Goal: Task Accomplishment & Management: Manage account settings

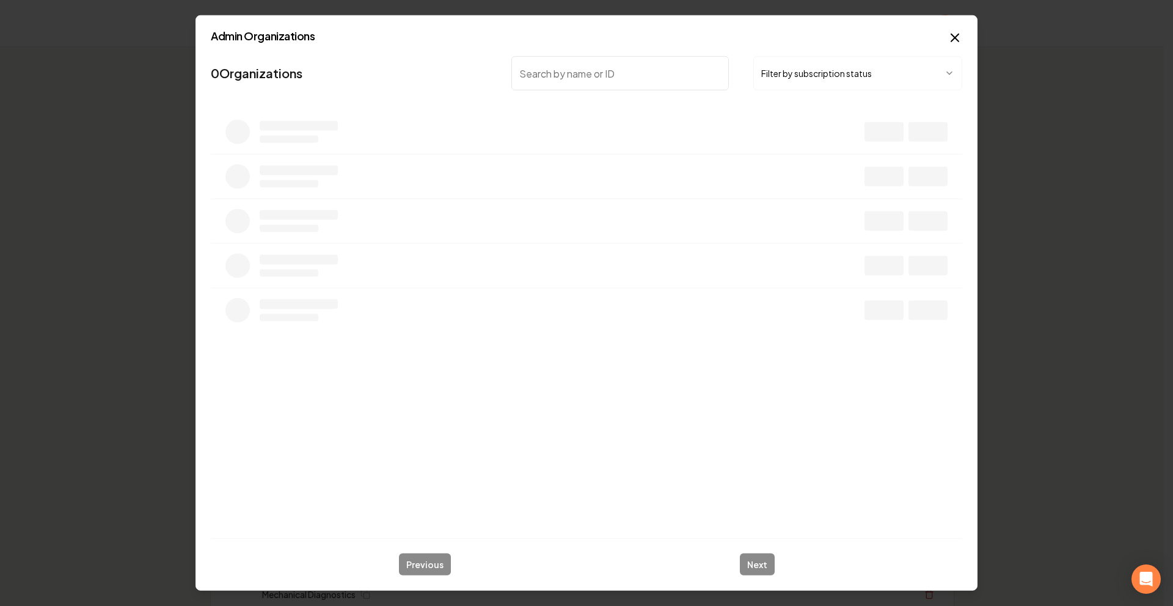
click at [763, 75] on button "Filter by subscription status" at bounding box center [857, 73] width 209 height 34
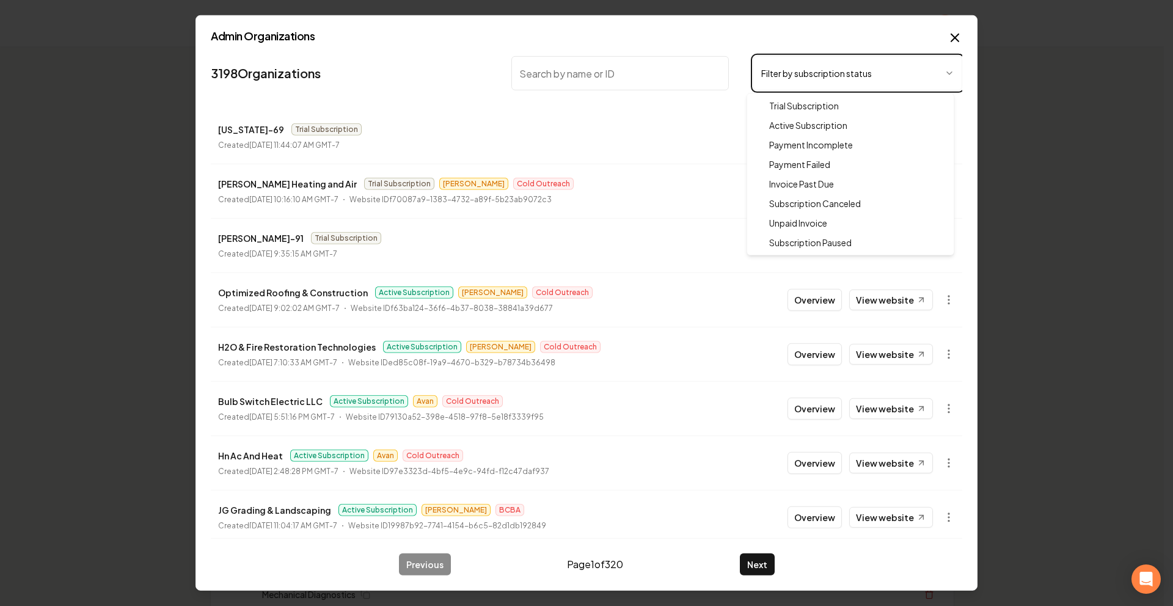
click at [572, 59] on body "Organization Rebolt Site Builder 2500 companies Add New Business Logo Company N…" at bounding box center [581, 303] width 1163 height 606
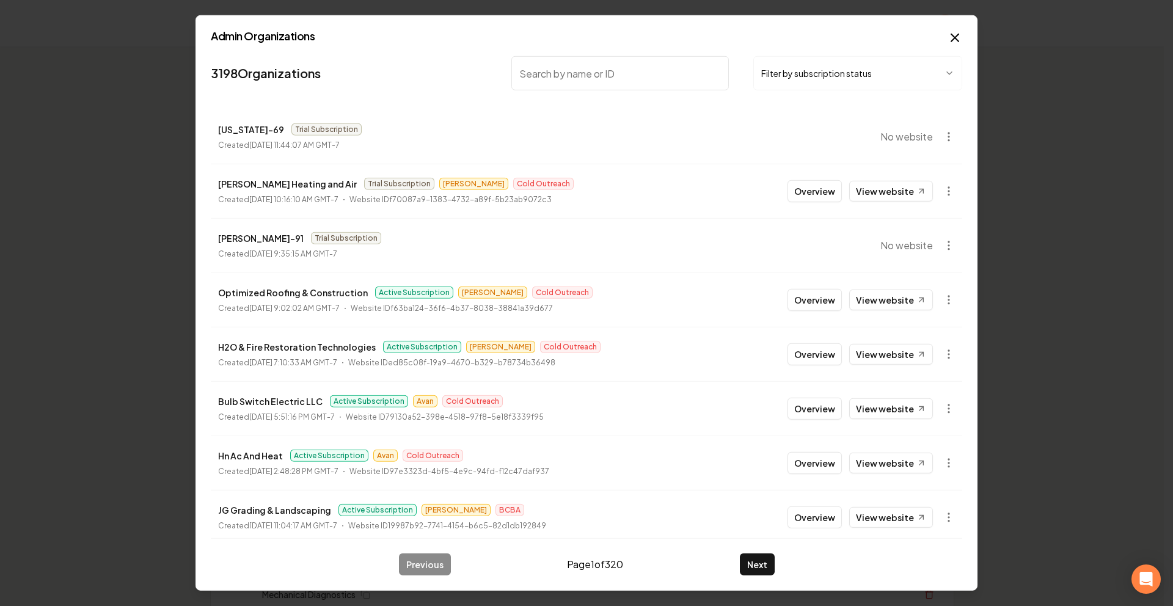
click at [586, 65] on input "search" at bounding box center [619, 73] width 217 height 34
type input "T"
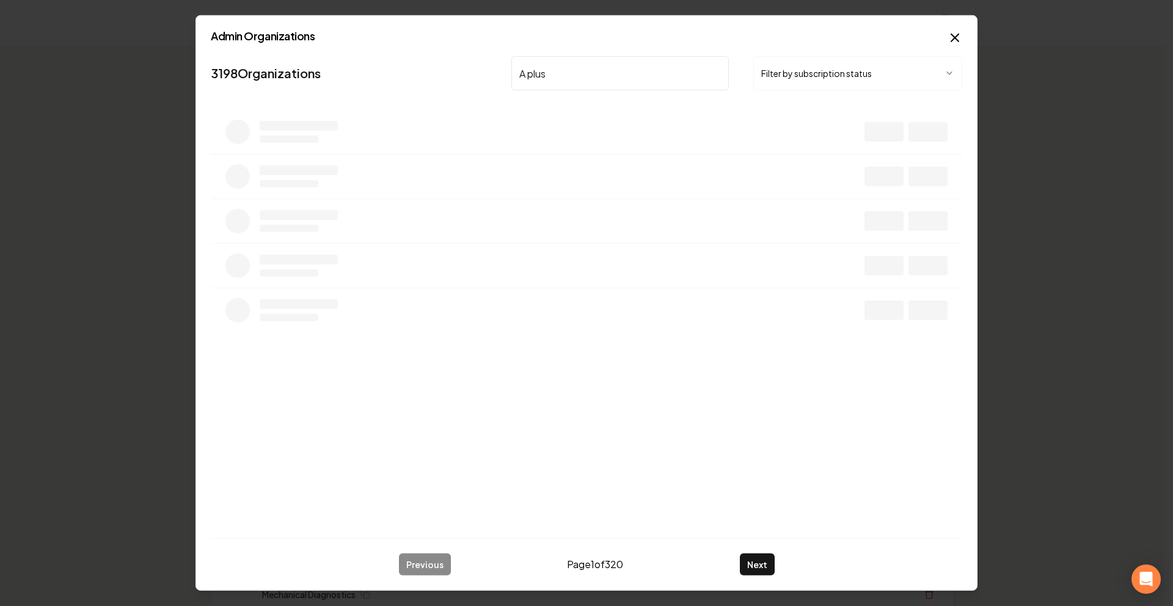
click at [829, 82] on button "Filter by subscription status" at bounding box center [857, 73] width 209 height 34
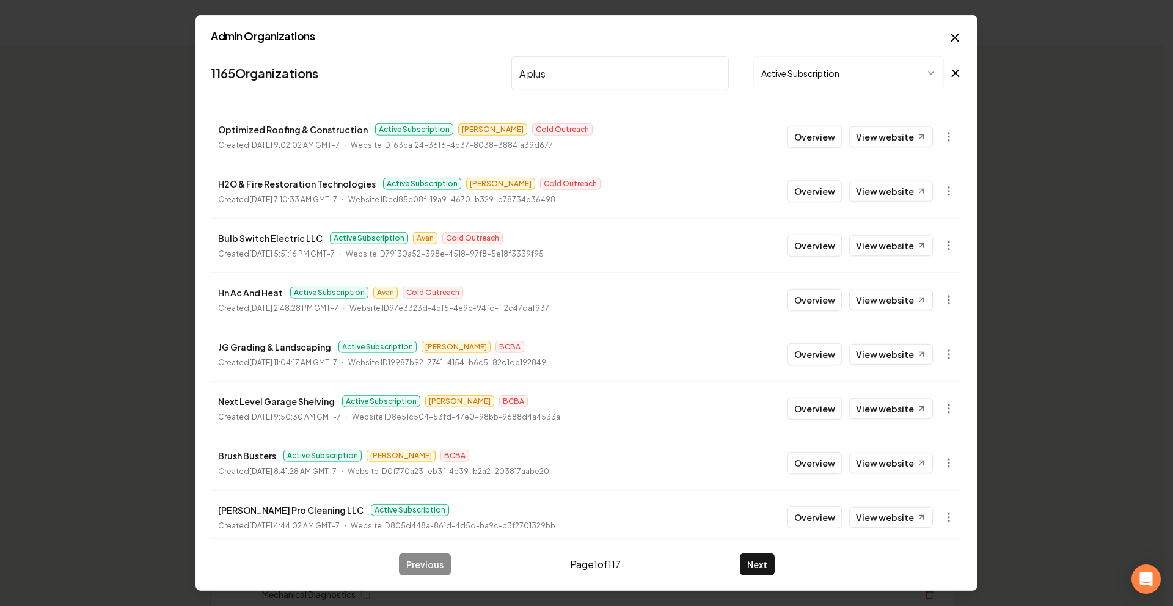
click at [642, 66] on input "A plus" at bounding box center [619, 73] width 217 height 34
click at [633, 71] on input "A plus" at bounding box center [619, 73] width 217 height 34
click at [784, 67] on body "Organization Rebolt Site Builder 2500 companies Add New Business Logo Company N…" at bounding box center [581, 303] width 1163 height 606
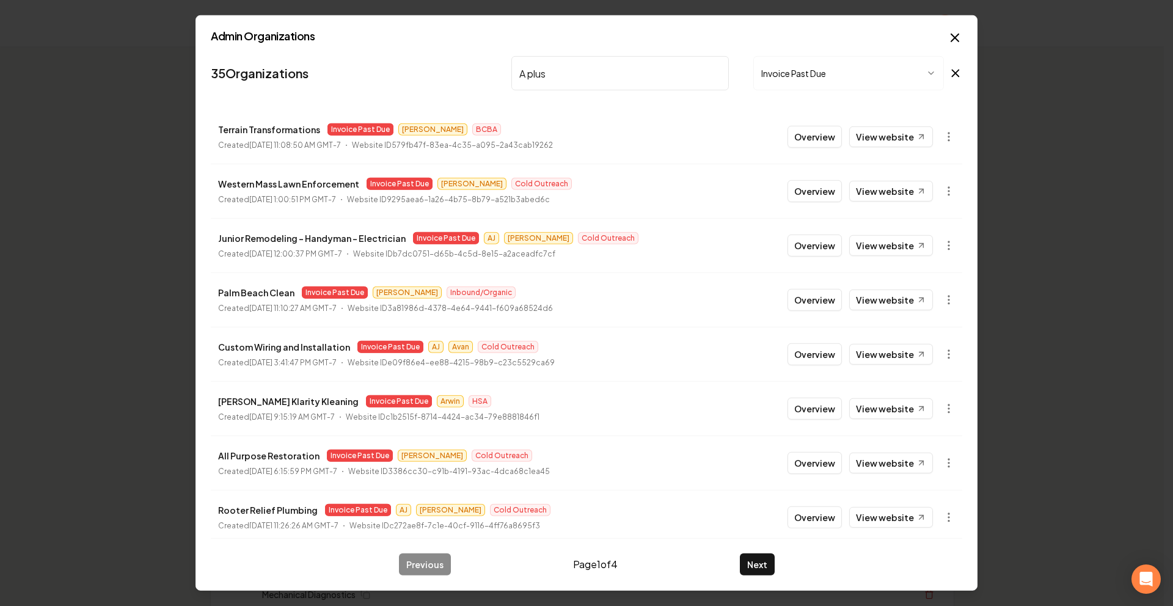
click at [583, 67] on input "A plus" at bounding box center [619, 73] width 217 height 34
click at [580, 70] on input "A plus" at bounding box center [619, 73] width 217 height 34
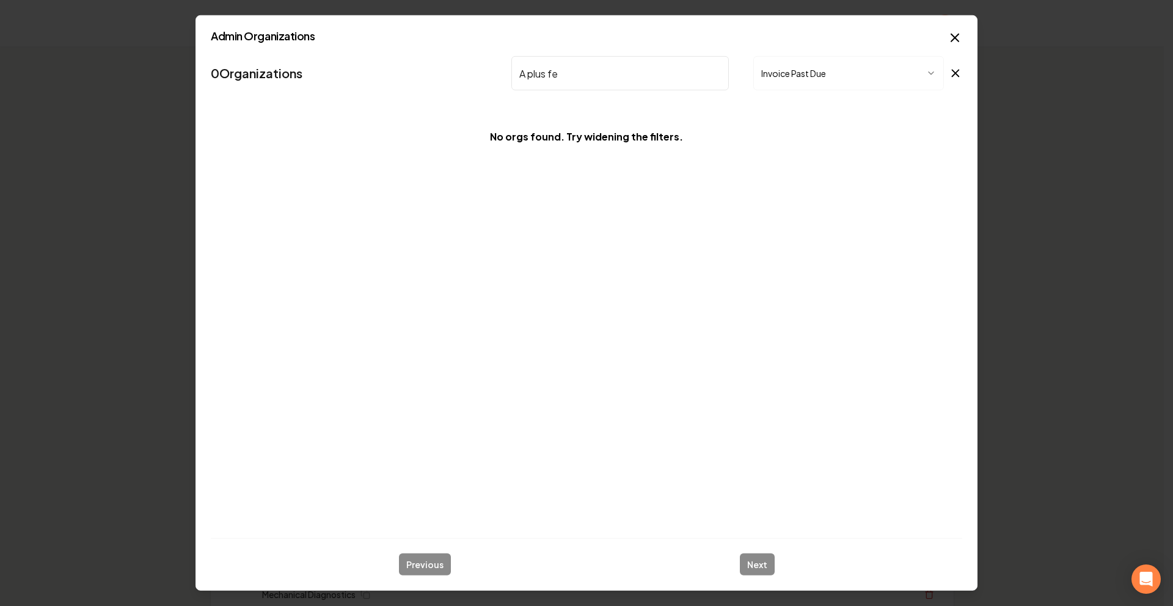
click at [819, 76] on body "Organization Rebolt Site Builder 2500 companies Add New Business Logo Company N…" at bounding box center [581, 303] width 1163 height 606
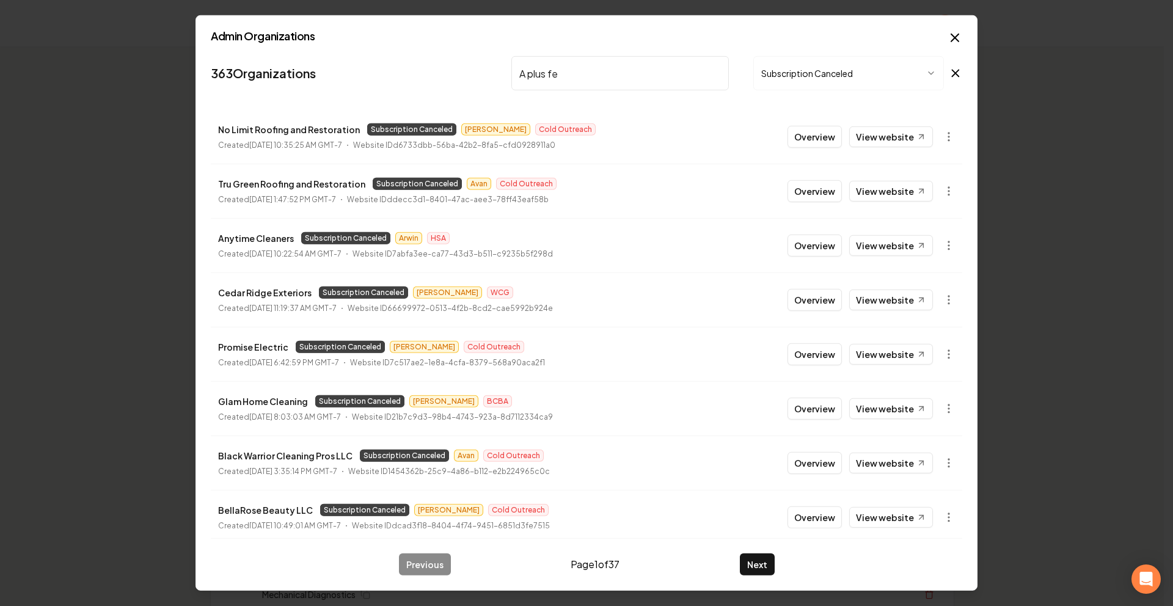
click at [633, 70] on input "A plus fe" at bounding box center [619, 73] width 217 height 34
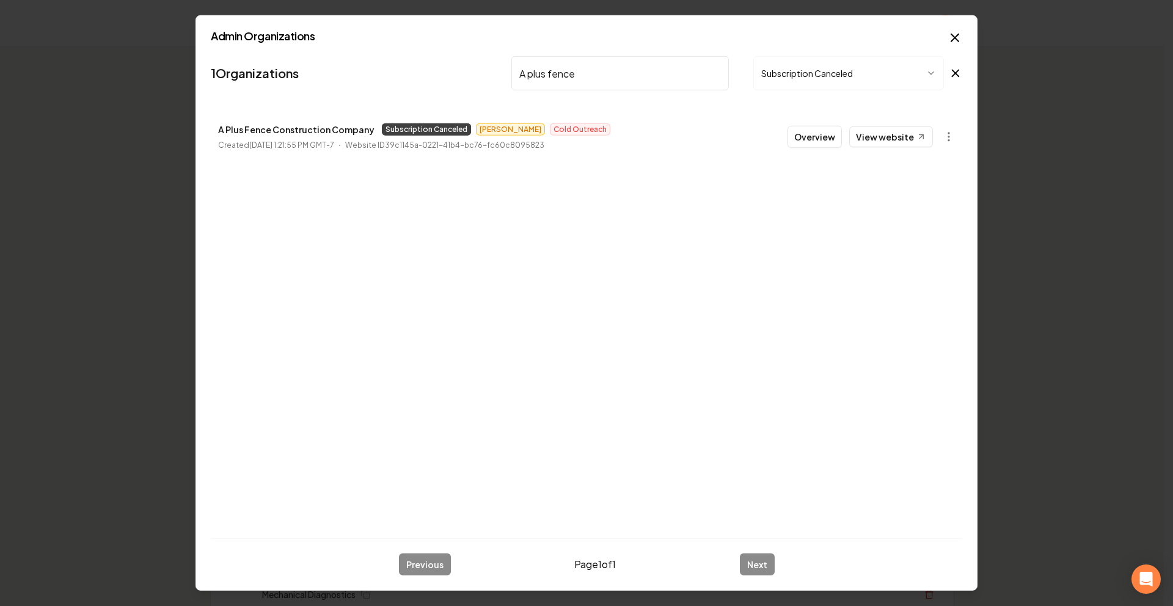
type input "A plus fence"
click at [911, 148] on li "A Plus Fence Construction Company Subscription Canceled [PERSON_NAME] Cold Outr…" at bounding box center [586, 137] width 751 height 54
click at [911, 133] on link "View website" at bounding box center [891, 136] width 84 height 21
click at [952, 139] on icon "button" at bounding box center [948, 137] width 12 height 12
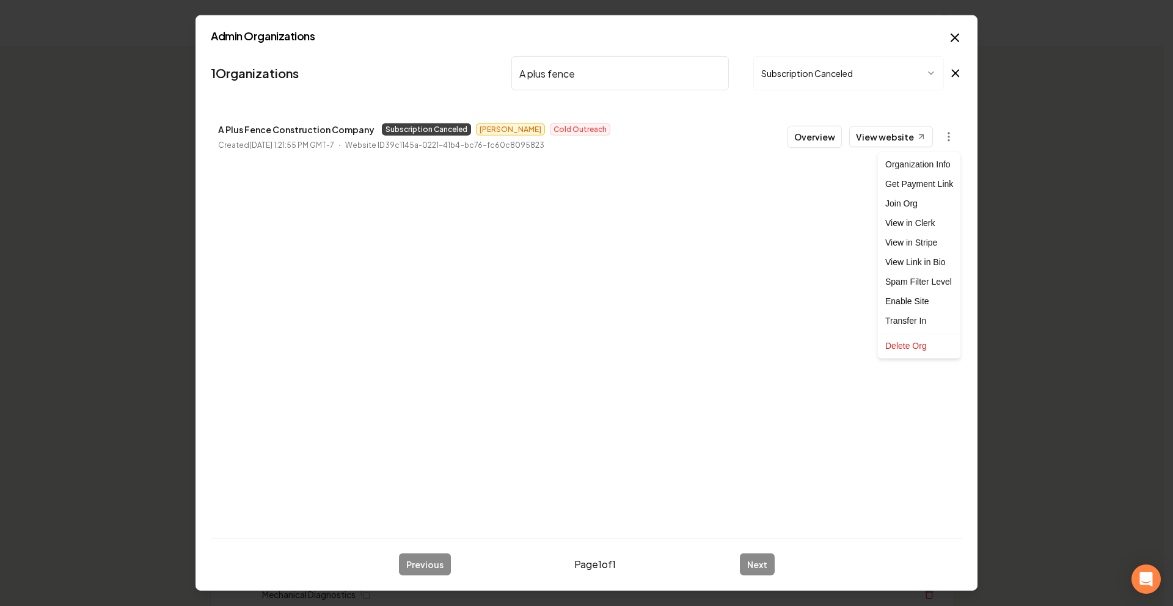
click at [818, 136] on div at bounding box center [586, 303] width 1173 height 606
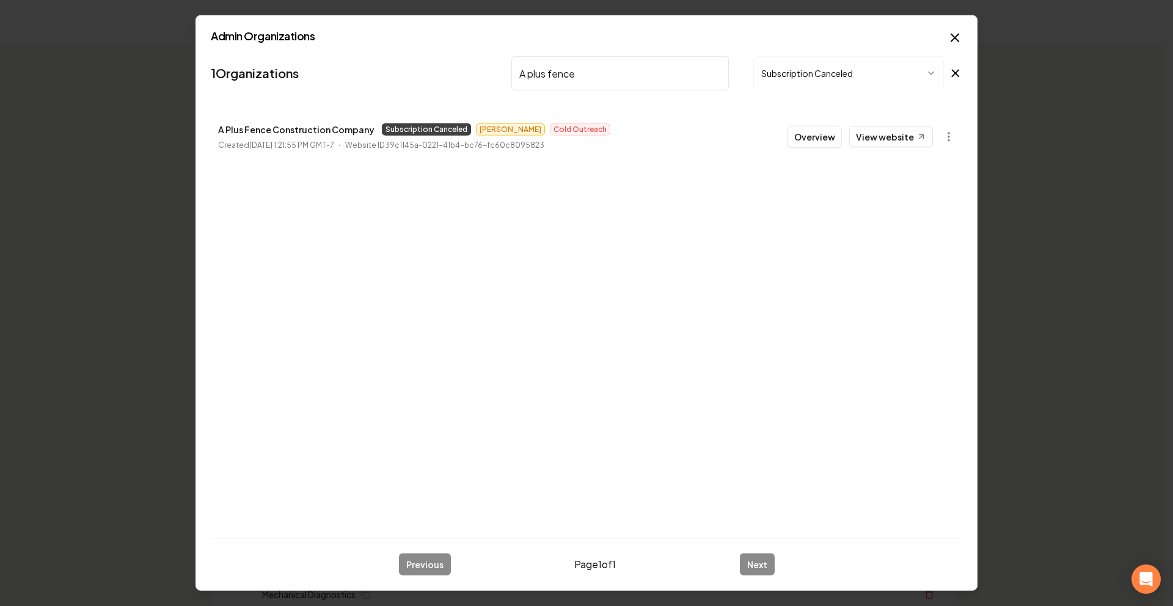
click at [818, 136] on button "Overview" at bounding box center [814, 137] width 54 height 22
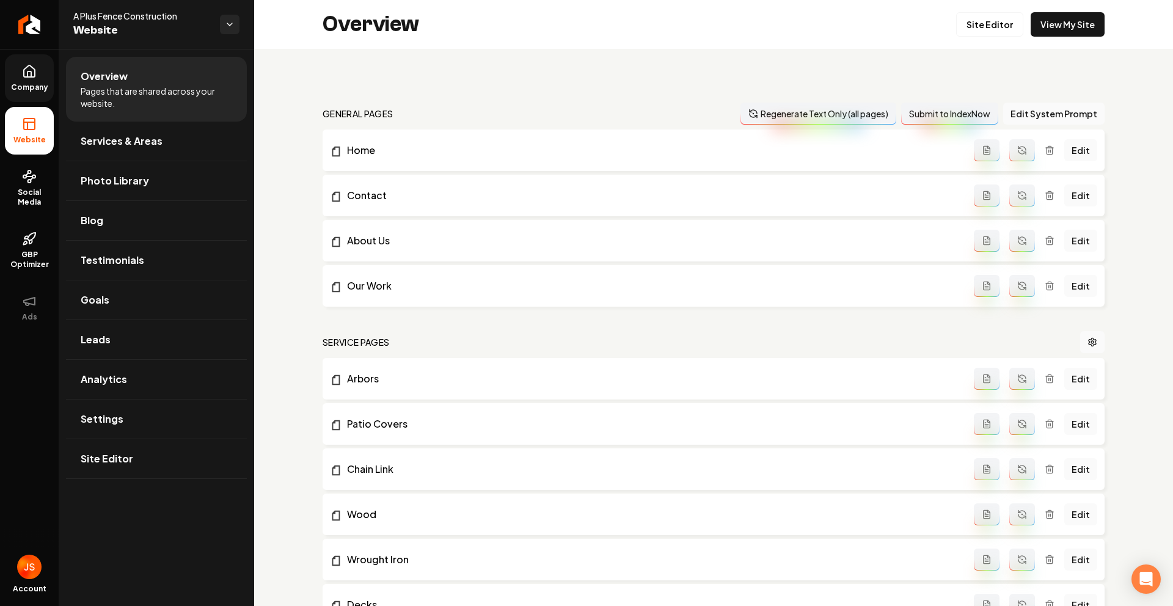
click at [28, 75] on icon at bounding box center [29, 71] width 15 height 15
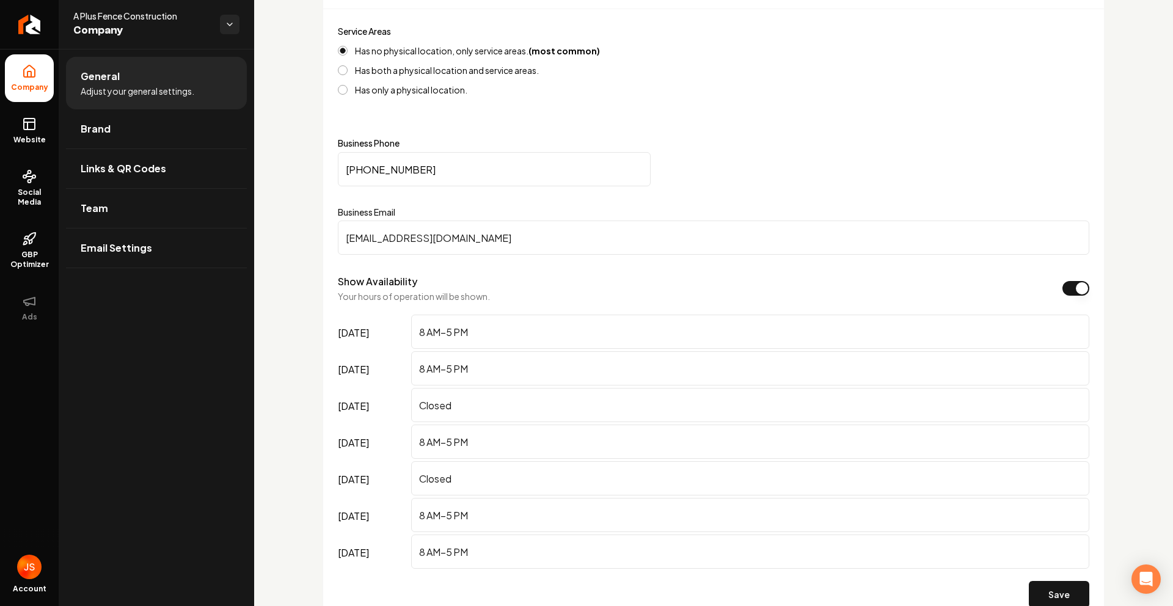
scroll to position [565, 0]
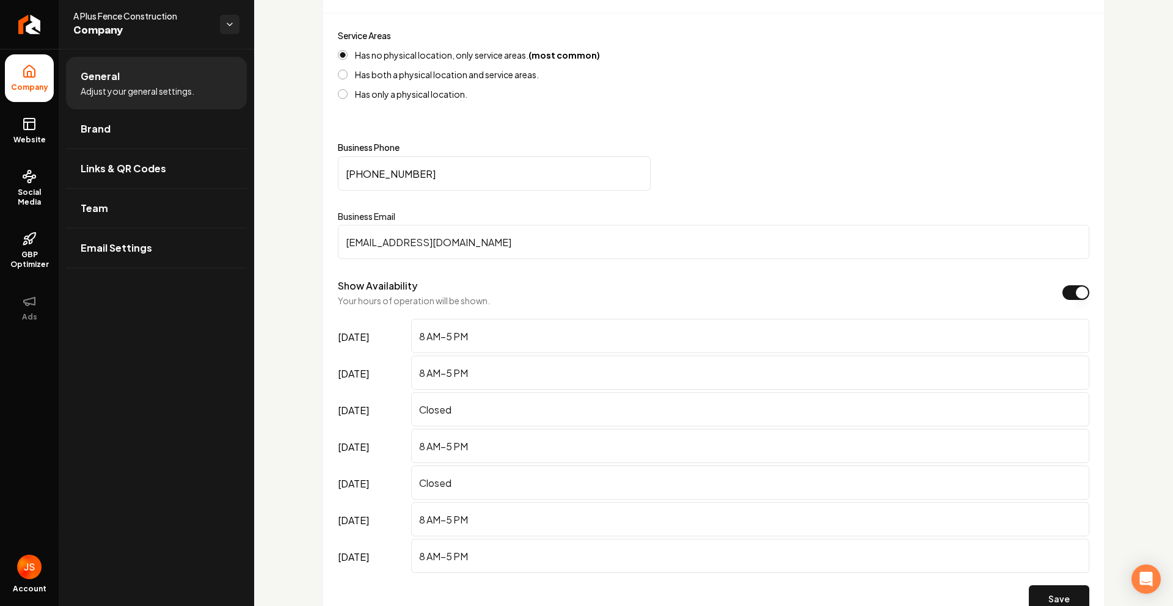
click at [404, 236] on input "[EMAIL_ADDRESS][DOMAIN_NAME]" at bounding box center [713, 242] width 751 height 34
click at [98, 206] on span "Team" at bounding box center [94, 208] width 27 height 15
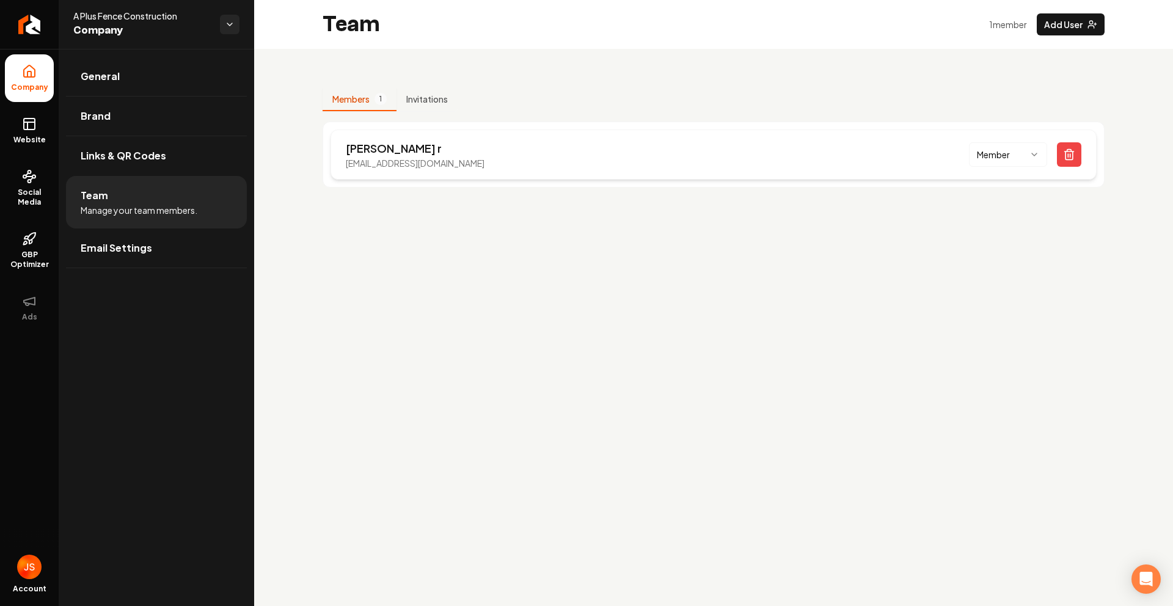
drag, startPoint x: 513, startPoint y: 165, endPoint x: 338, endPoint y: 162, distance: 174.7
click at [338, 162] on div "[PERSON_NAME] [EMAIL_ADDRESS][DOMAIN_NAME] Member" at bounding box center [713, 154] width 766 height 50
copy p "[EMAIL_ADDRESS][DOMAIN_NAME]"
click at [17, 118] on link "Website" at bounding box center [29, 131] width 49 height 48
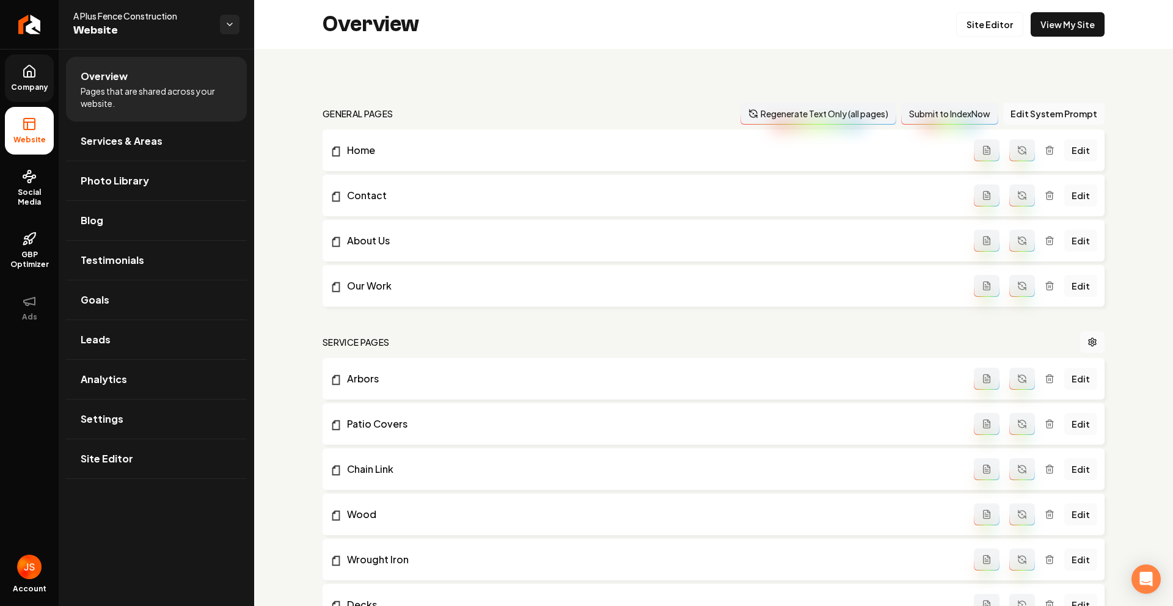
click at [2, 61] on ul "Company Website Social Media GBP Optimizer Ads" at bounding box center [29, 193] width 59 height 288
click at [6, 67] on link "Company" at bounding box center [29, 78] width 49 height 48
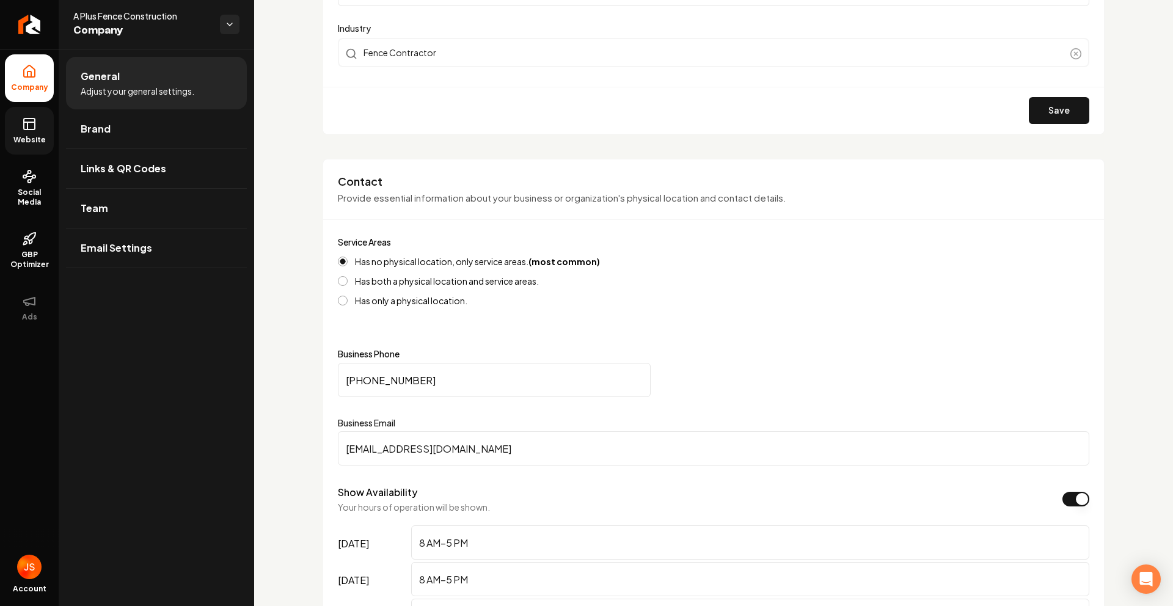
scroll to position [365, 0]
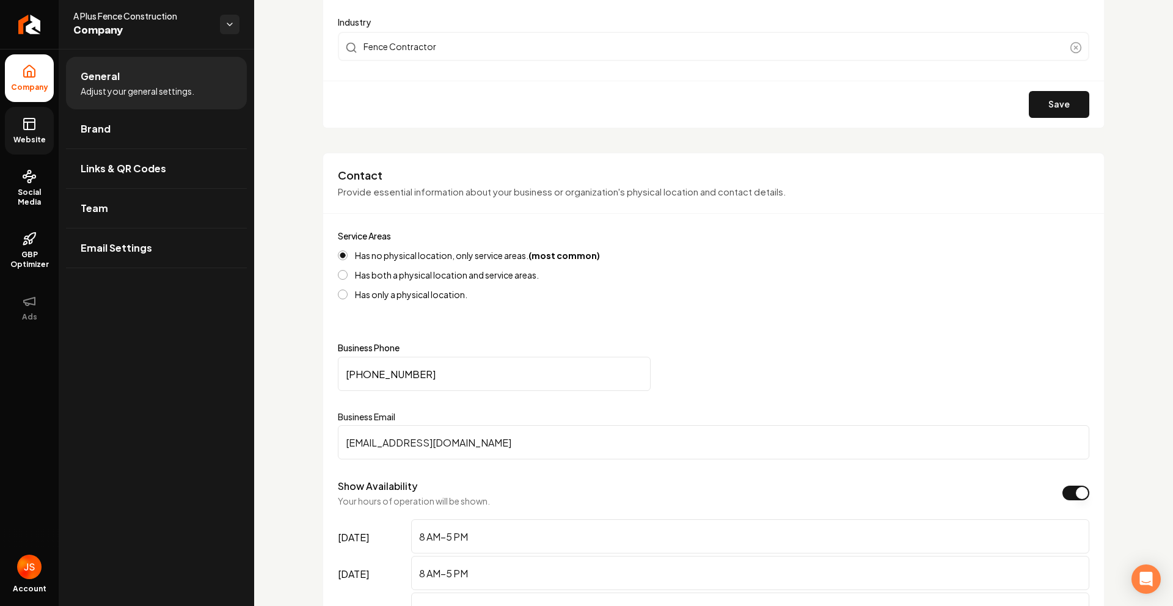
click at [411, 435] on input "[EMAIL_ADDRESS][DOMAIN_NAME]" at bounding box center [713, 442] width 751 height 34
click at [93, 205] on span "Team" at bounding box center [94, 208] width 27 height 15
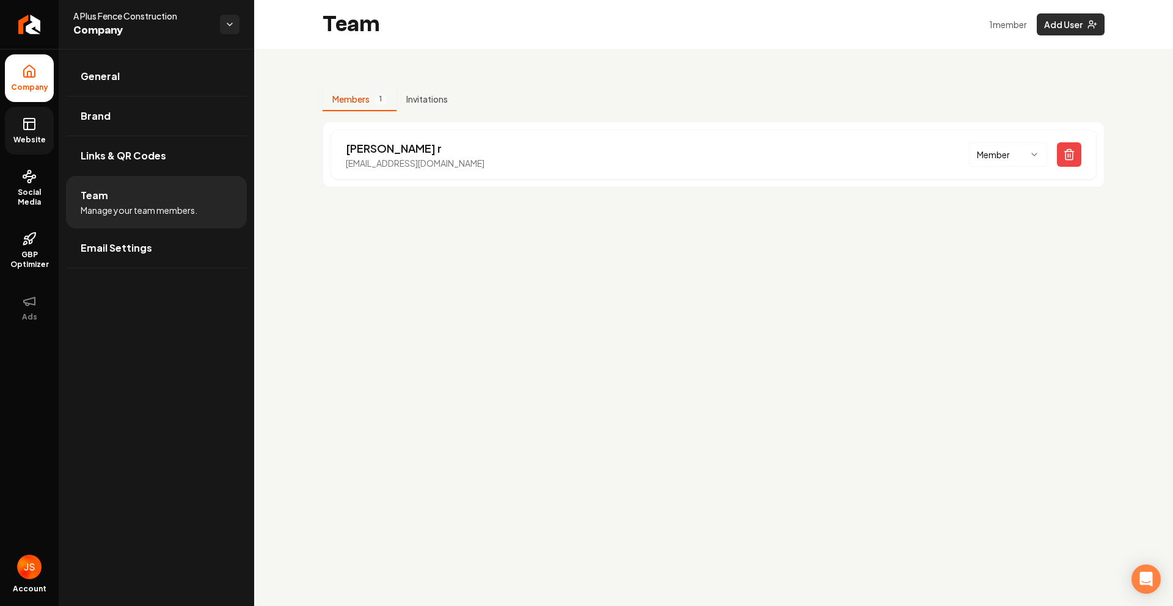
click at [1079, 17] on button "Add User" at bounding box center [1070, 24] width 68 height 22
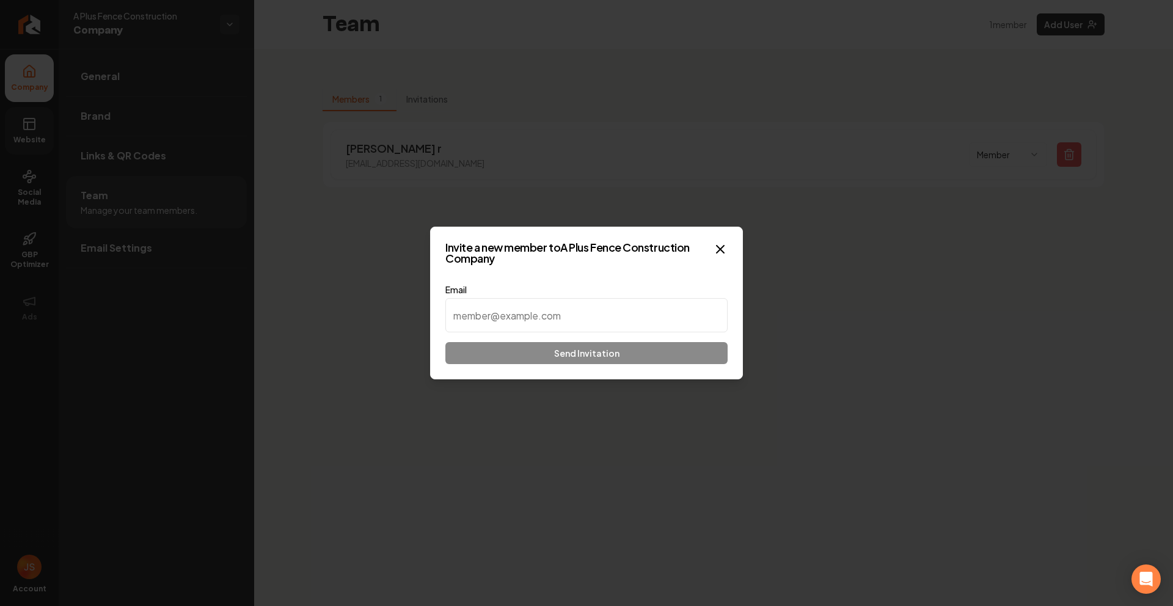
click at [568, 311] on input at bounding box center [586, 315] width 282 height 34
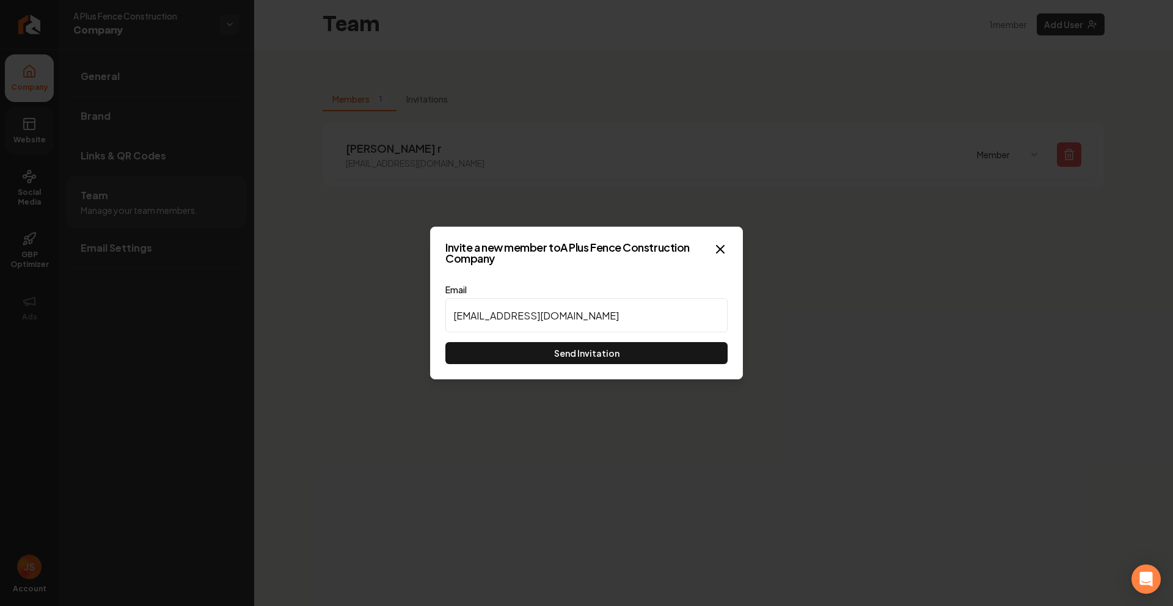
type input "[EMAIL_ADDRESS][DOMAIN_NAME]"
click at [571, 366] on div "Invite a new member to A Plus Fence Construction Company Email [EMAIL_ADDRESS][…" at bounding box center [586, 303] width 313 height 153
click at [573, 357] on button "Send Invitation" at bounding box center [586, 353] width 282 height 22
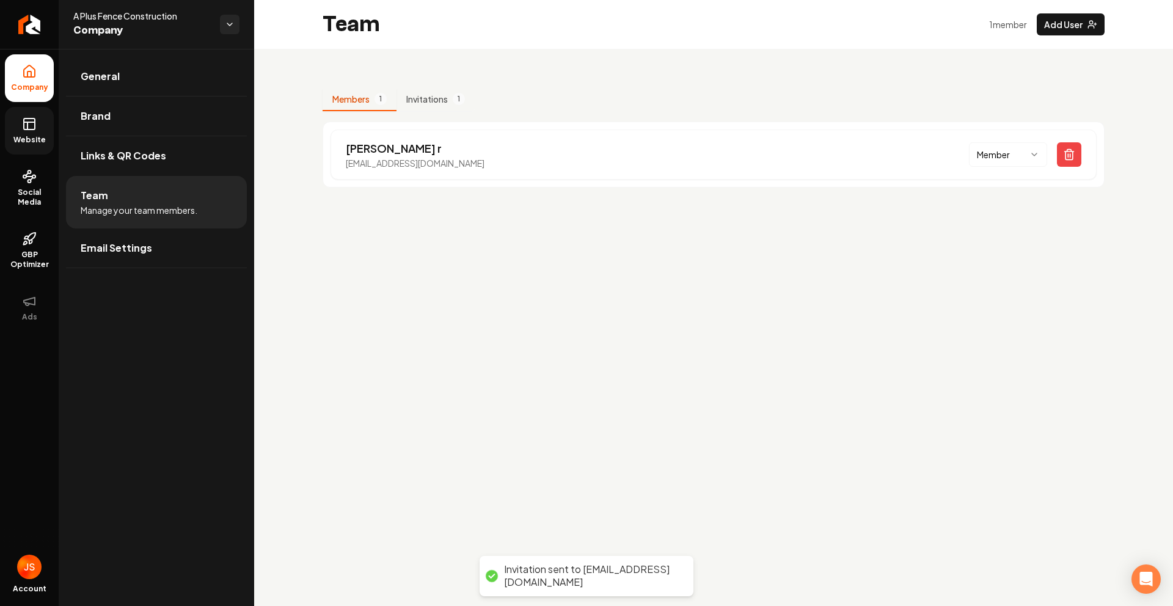
drag, startPoint x: 641, startPoint y: 244, endPoint x: 633, endPoint y: 242, distance: 8.1
click at [641, 244] on main "Team 1 member Add User Members 1 Invitations 1 [PERSON_NAME] [EMAIL_ADDRESS][DO…" at bounding box center [713, 303] width 919 height 606
click at [434, 89] on button "Invitations 1" at bounding box center [435, 99] width 78 height 23
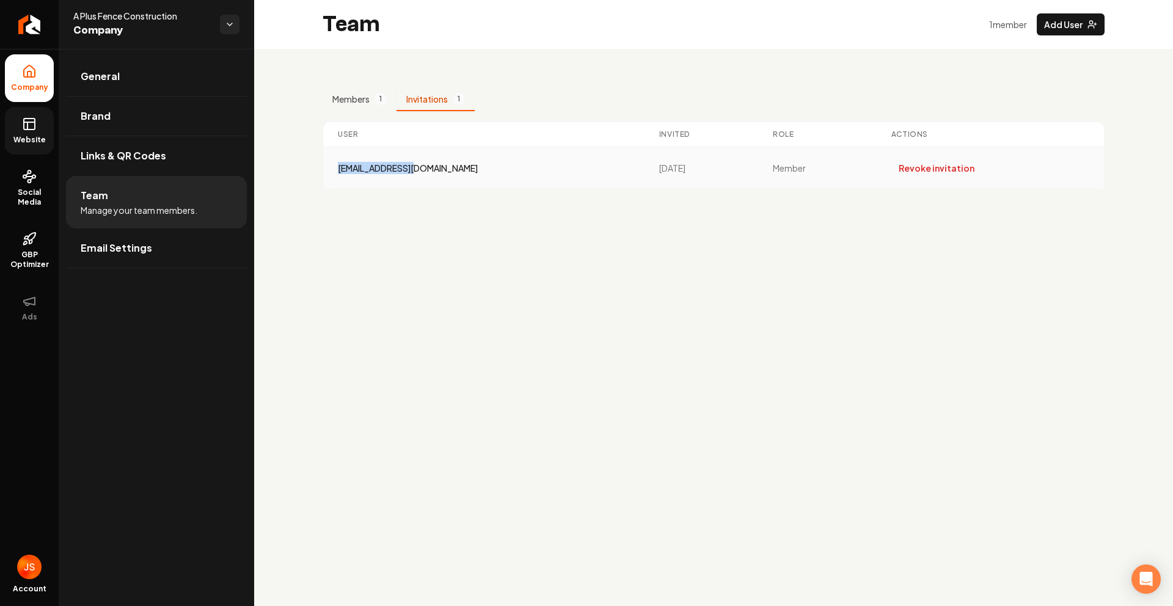
drag, startPoint x: 418, startPoint y: 169, endPoint x: 323, endPoint y: 164, distance: 95.4
click at [323, 164] on td "[EMAIL_ADDRESS][DOMAIN_NAME]" at bounding box center [483, 168] width 321 height 42
copy div "[EMAIL_ADDRESS][DOMAIN_NAME]"
click at [24, 27] on icon "Return to dashboard" at bounding box center [30, 25] width 20 height 20
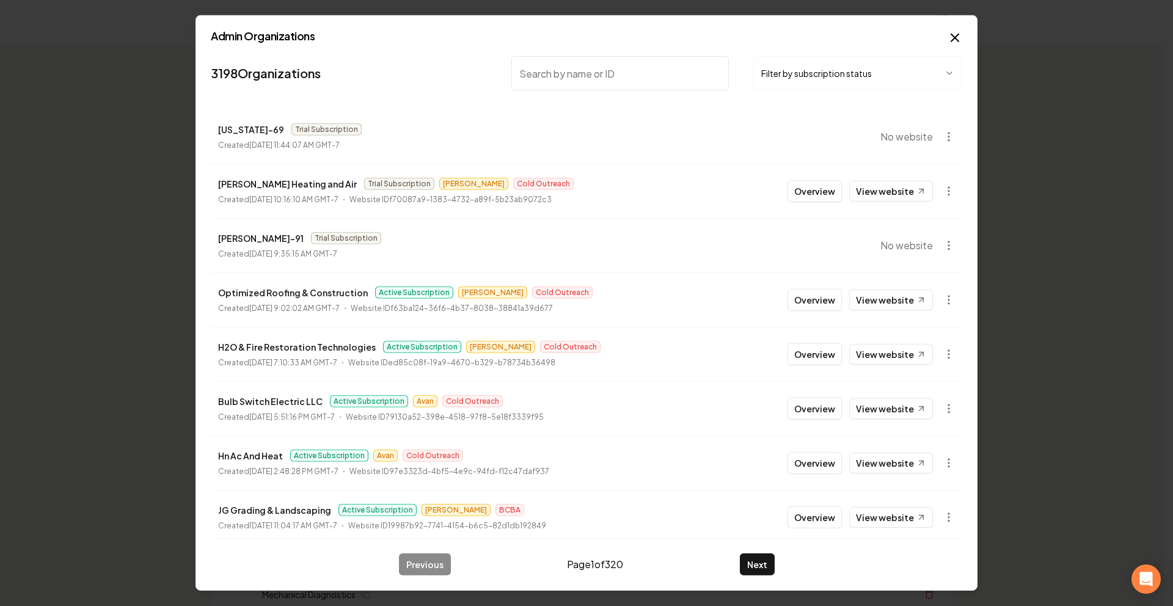
click at [817, 65] on body "Organization Rebolt Site Builder 2504 companies Add New Business Logo Company N…" at bounding box center [581, 303] width 1163 height 606
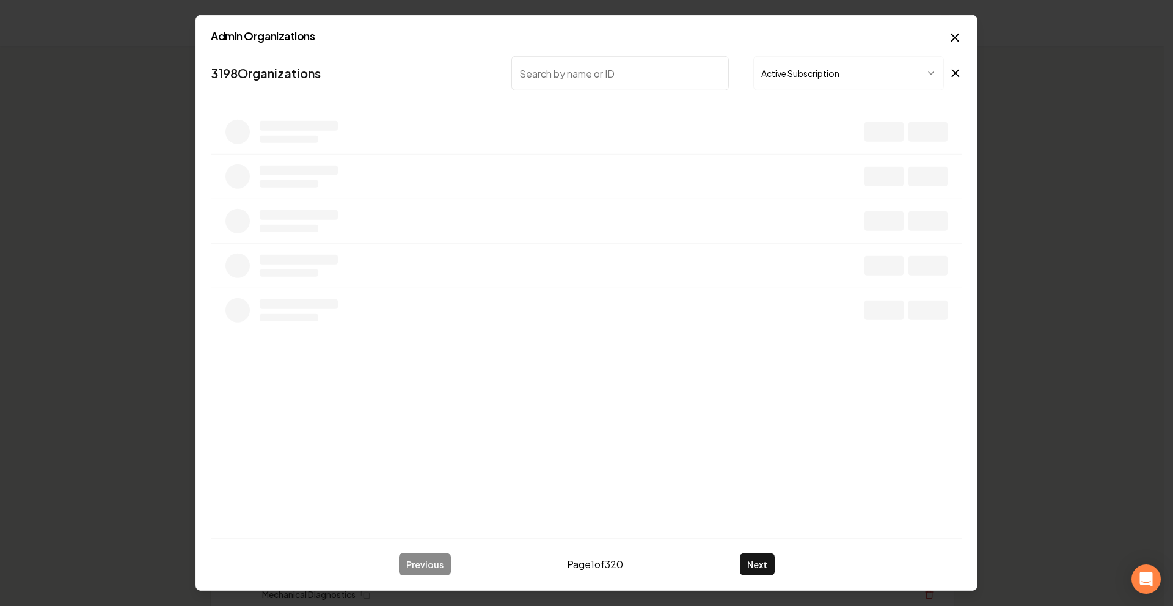
click at [636, 65] on input "search" at bounding box center [619, 73] width 217 height 34
click at [795, 69] on button "Active Subscription" at bounding box center [848, 73] width 191 height 34
click at [828, 96] on nav "0 Organizations A Plus Fence Invoice Past Due" at bounding box center [586, 78] width 751 height 54
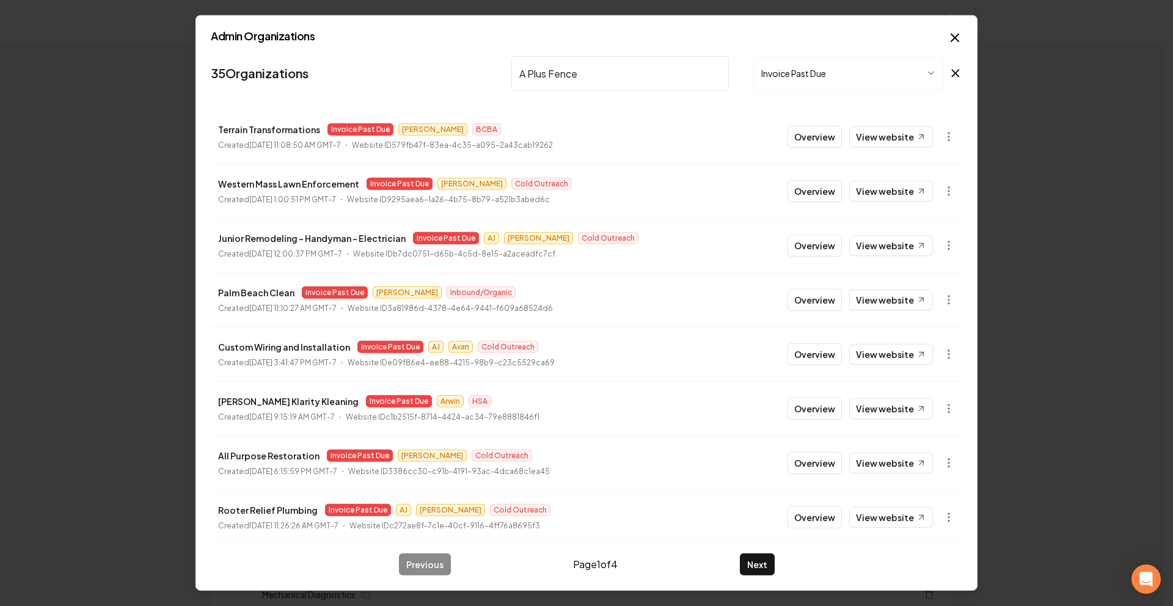
click at [826, 84] on button "Invoice Past Due" at bounding box center [848, 73] width 191 height 34
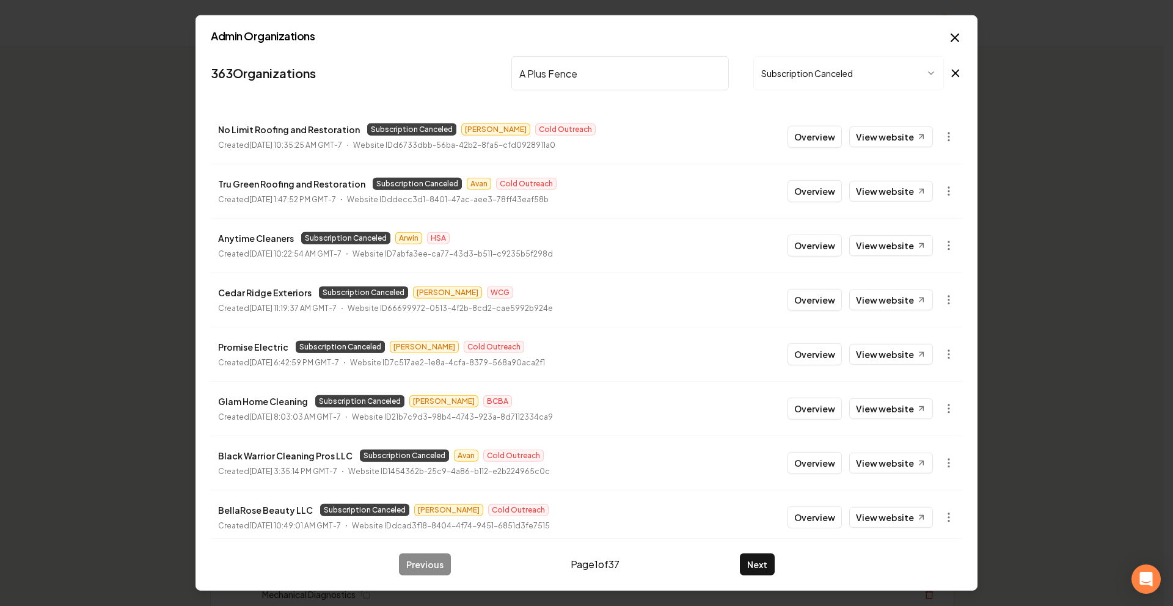
click at [638, 70] on input "A Plus Fence" at bounding box center [619, 73] width 217 height 34
click at [608, 70] on input "A Plus Fence" at bounding box center [619, 73] width 217 height 34
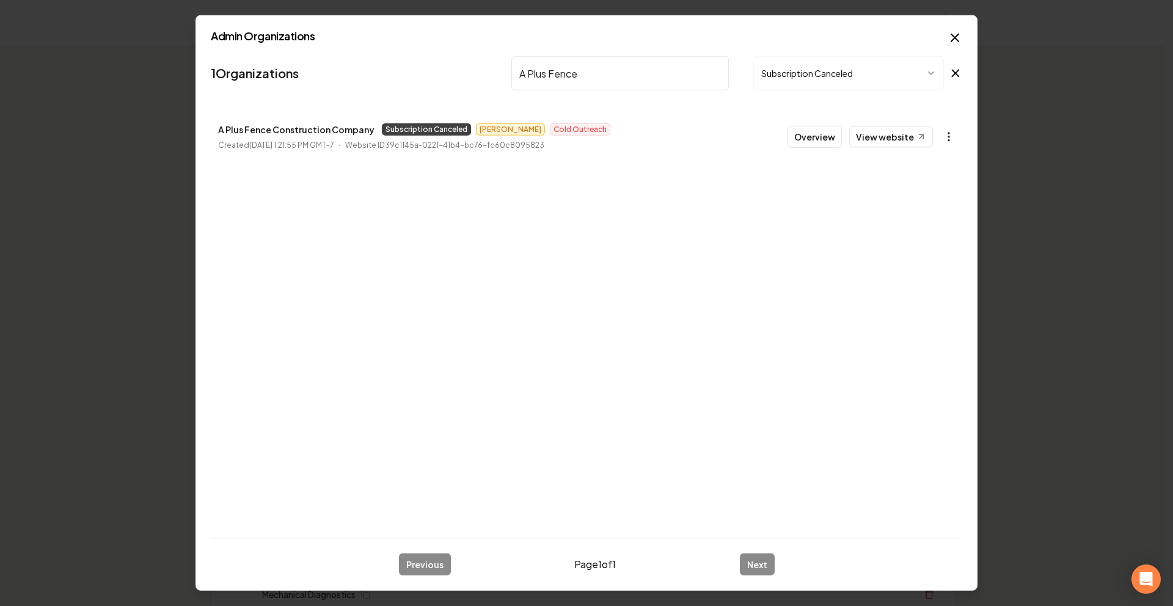
type input "A Plus Fence"
click at [955, 137] on button "button" at bounding box center [948, 137] width 24 height 24
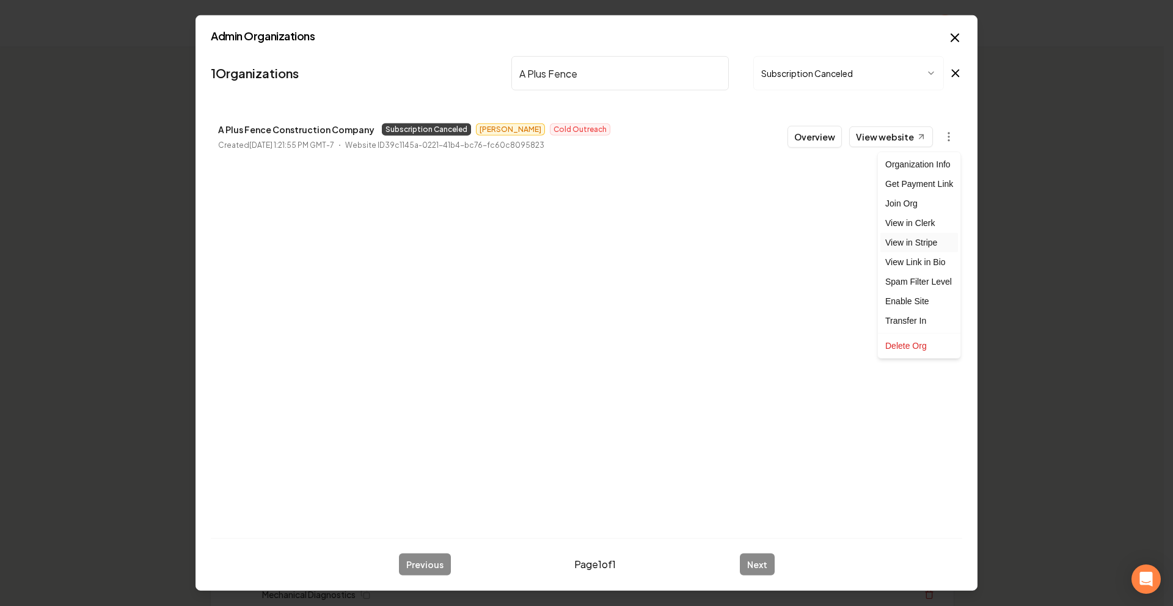
click at [926, 247] on link "View in Stripe" at bounding box center [919, 243] width 78 height 20
